Goal: Obtain resource: Obtain resource

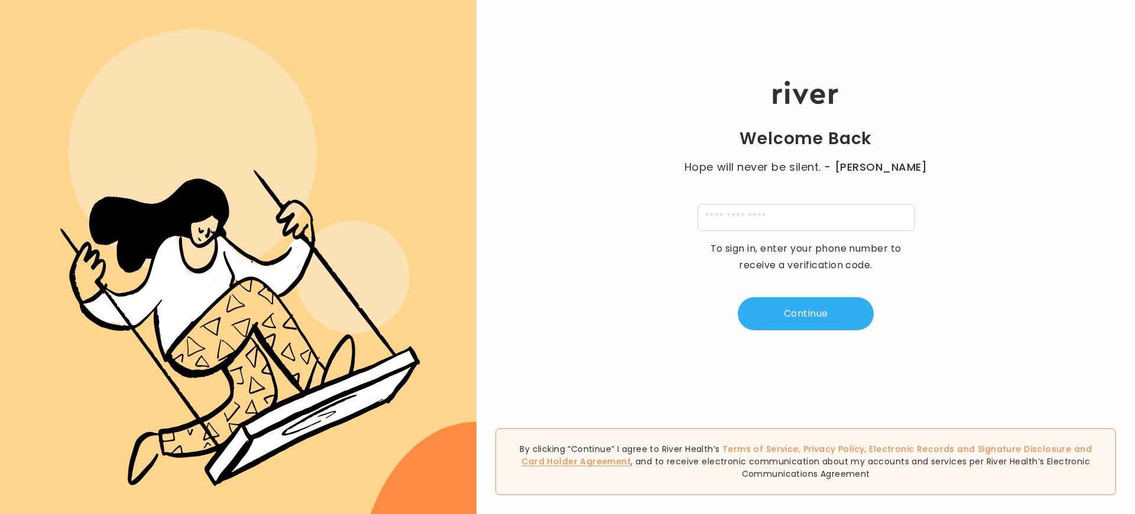
click at [631, 456] on link "Card Holder Agreement" at bounding box center [575, 462] width 109 height 12
